Goal: Transaction & Acquisition: Purchase product/service

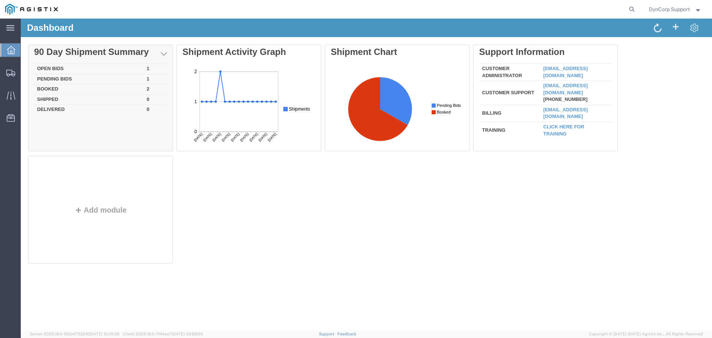
click at [47, 67] on td "Open Bids" at bounding box center [89, 69] width 110 height 10
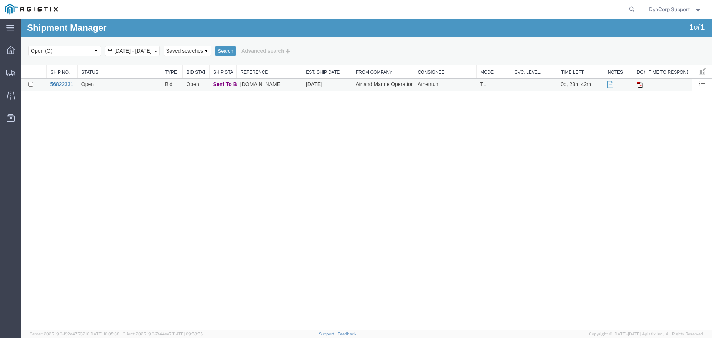
click at [60, 85] on link "56822331" at bounding box center [61, 84] width 23 height 6
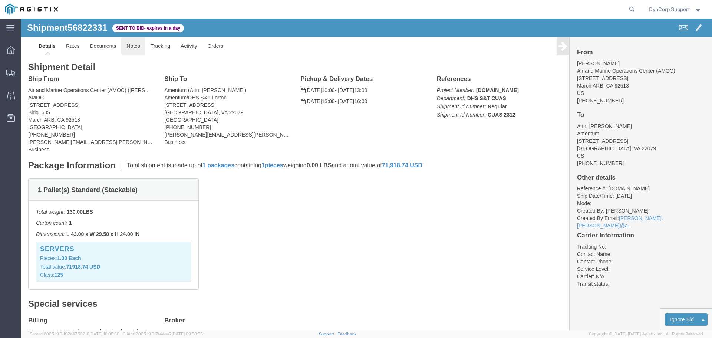
click link "Notes"
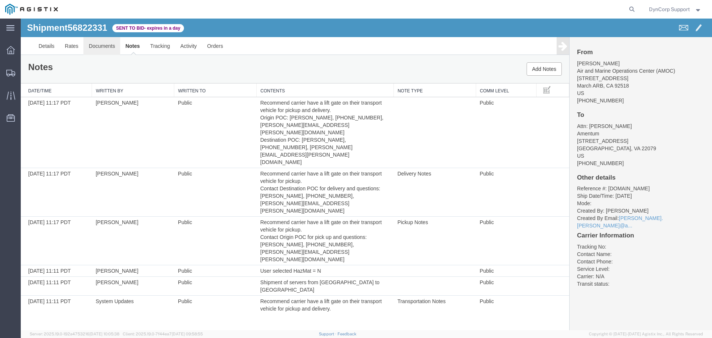
click at [93, 43] on link "Documents" at bounding box center [101, 46] width 37 height 18
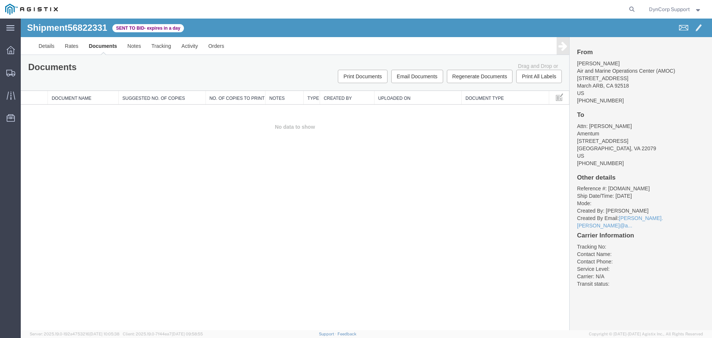
click at [182, 98] on th "Suggested No. of Copies" at bounding box center [162, 98] width 87 height 14
click at [80, 50] on link "Rates" at bounding box center [72, 46] width 24 height 18
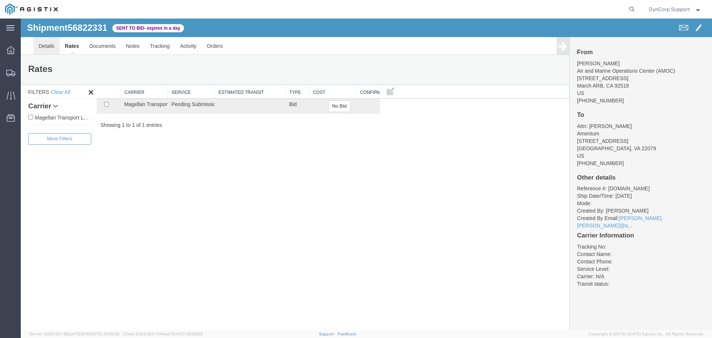
click at [44, 47] on link "Details" at bounding box center [46, 46] width 26 height 18
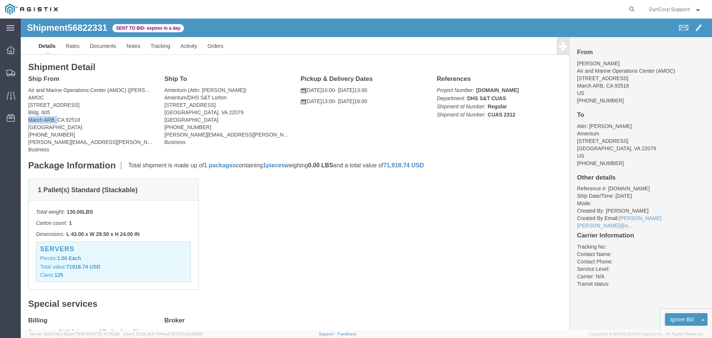
drag, startPoint x: 7, startPoint y: 101, endPoint x: 37, endPoint y: 104, distance: 30.1
click div "Ship From Air and Marine Operations Center (AMOC) ([PERSON_NAME]) AMOC [STREET_…"
click div "1 Pallet(s) Standard (Stackable) Total weight: 130.00 LBS Carton count: 1 Dimen…"
click span "56822331"
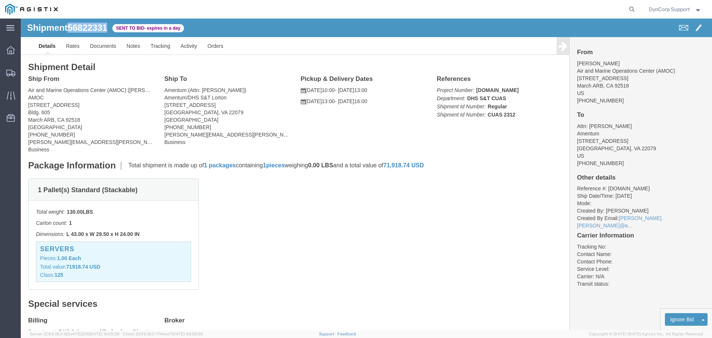
copy span "56822331"
click div "1 Pallet(s) Standard (Stackable) Total weight: 130.00 LBS Carton count: 1 Dimen…"
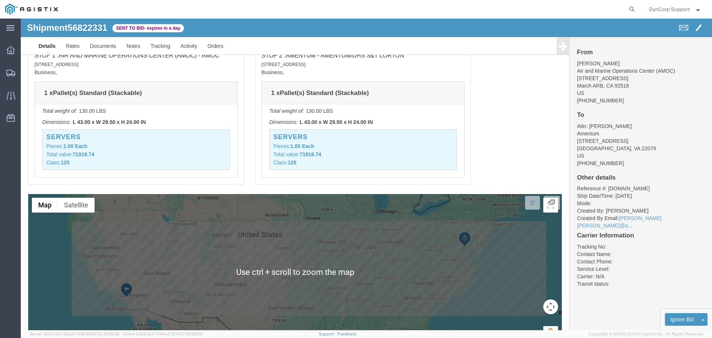
scroll to position [667, 0]
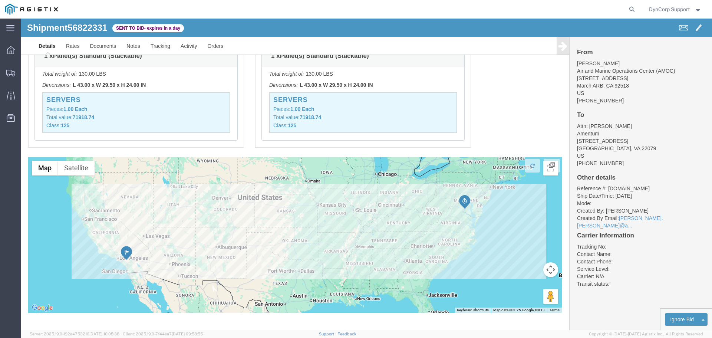
click div
click button
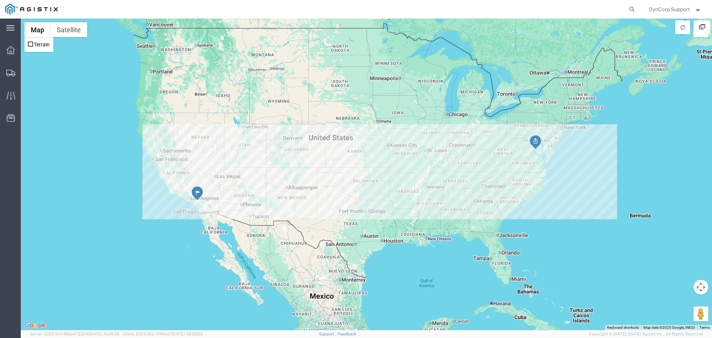
scroll to position [0, 0]
click button
click at [8, 54] on div at bounding box center [10, 50] width 21 height 15
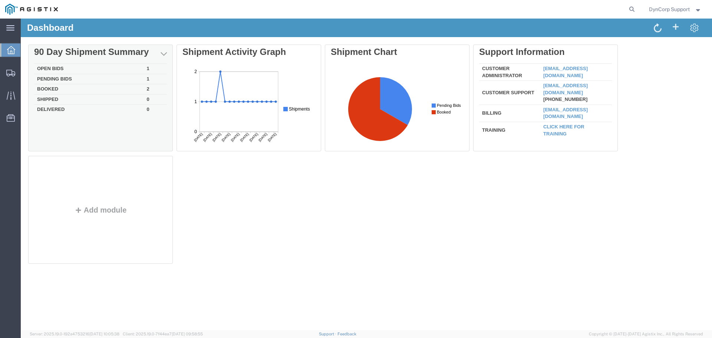
click at [51, 67] on td "Open Bids" at bounding box center [89, 69] width 110 height 10
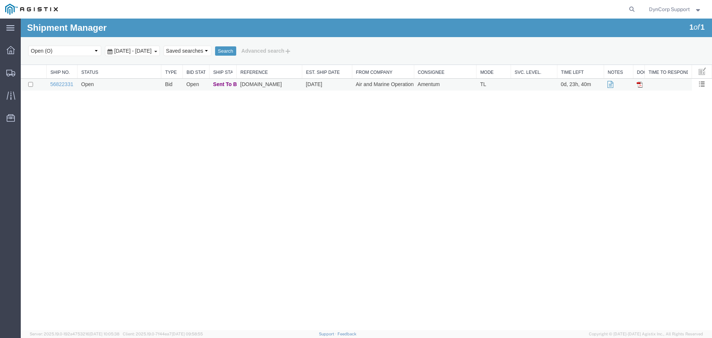
click at [59, 87] on td "56822331" at bounding box center [61, 85] width 31 height 12
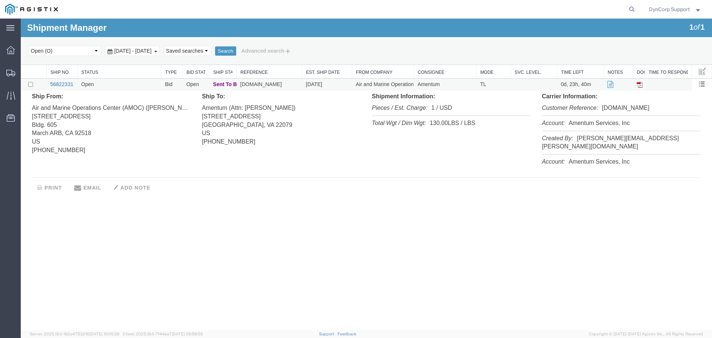
click at [59, 83] on link "56822331" at bounding box center [61, 84] width 23 height 6
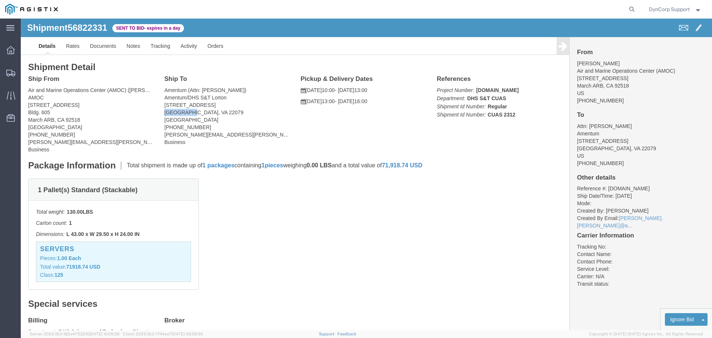
drag, startPoint x: 141, startPoint y: 94, endPoint x: 166, endPoint y: 94, distance: 24.5
click div "Ship To Amentum (Attn: [PERSON_NAME]) Amentum/DHS S&T Lorton [STREET_ADDRESS] […"
copy address "Lorton, [GEOGRAPHIC_DATA]"
drag, startPoint x: 265, startPoint y: 232, endPoint x: 270, endPoint y: 230, distance: 5.5
click div "1 Pallet(s) Standard (Stackable) Total weight: 130.00 LBS Carton count: 1 Dimen…"
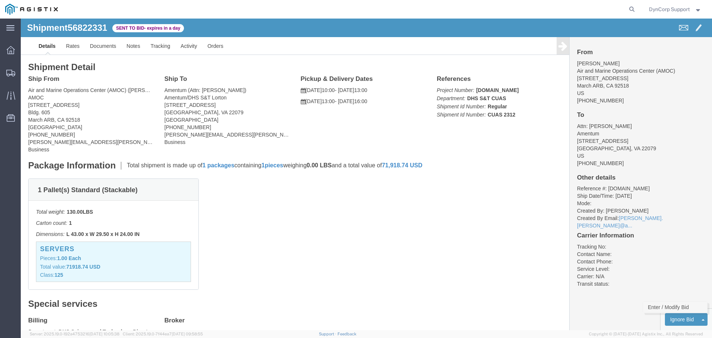
click link "Enter / Modify Bid"
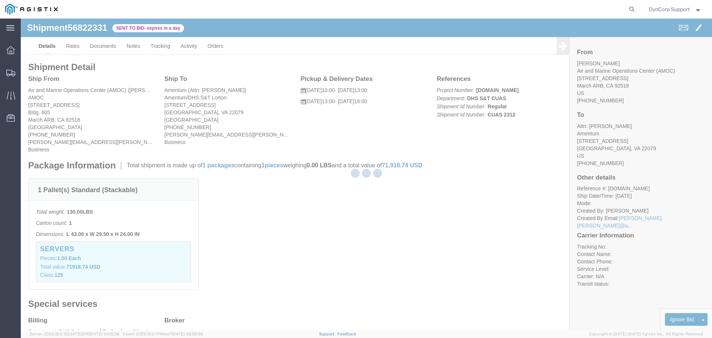
select select "3603"
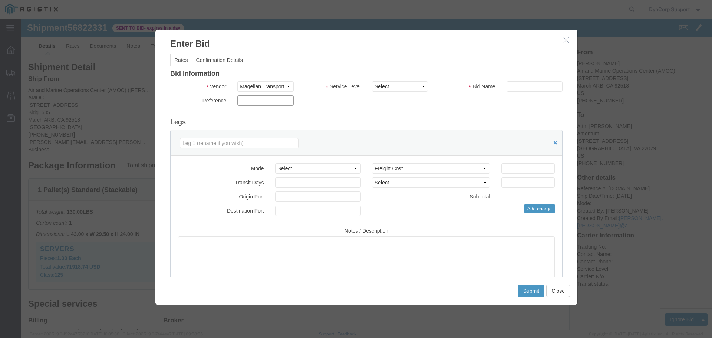
drag, startPoint x: 224, startPoint y: 83, endPoint x: 437, endPoint y: 90, distance: 213.2
click input "text"
paste input "56822331"
type input "56822331"
click select "Select LTL 5+ Day LTL Economy 3 - 5 Day Less than Truckload TL Standard 3 - 5 D…"
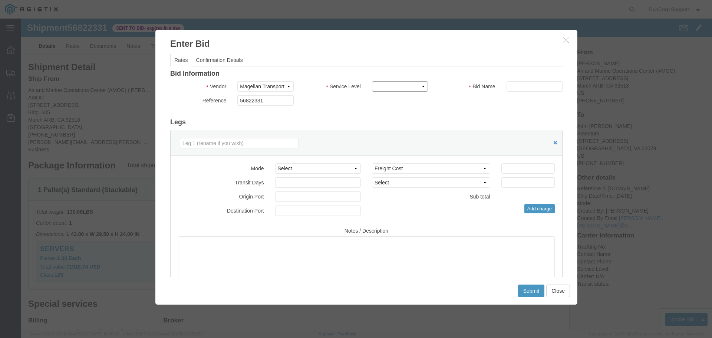
click select "Select LTL 5+ Day LTL Economy 3 - 5 Day Less than Truckload TL Standard 3 - 5 D…"
select select "29547"
click select "Select LTL 5+ Day LTL Economy 3 - 5 Day Less than Truckload TL Standard 3 - 5 D…"
click input "text"
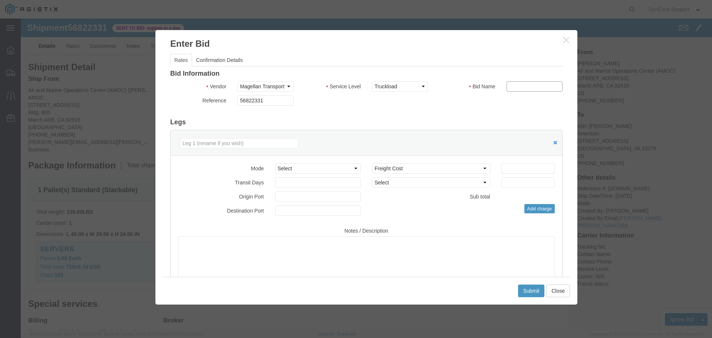
paste input "56822331"
type input "56822331"
click select "Select Air Less than Truckload Multi-Leg Ocean Freight Rail Small Parcel Truckl…"
select select "TL"
click select "Select Air Less than Truckload Multi-Leg Ocean Freight Rail Small Parcel Truckl…"
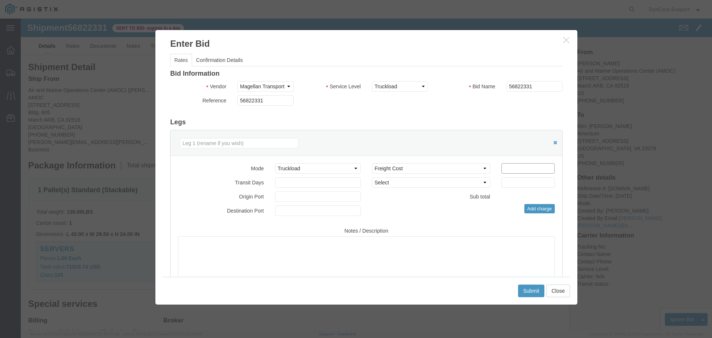
click input "number"
type input "4500"
click button "Submit"
